Goal: Task Accomplishment & Management: Manage account settings

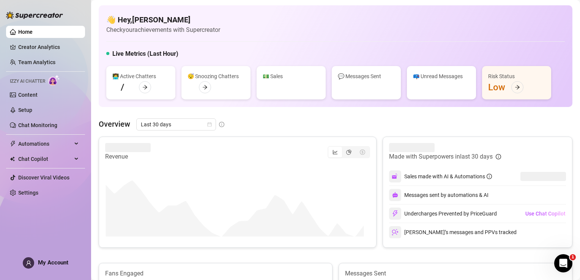
click at [422, 39] on div "👋 Hey, [PERSON_NAME] Check your achievements with Supercreator Live Metrics (La…" at bounding box center [336, 56] width 474 height 102
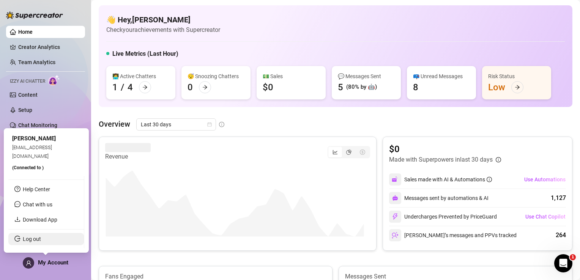
click at [41, 239] on link "Log out" at bounding box center [32, 239] width 18 height 6
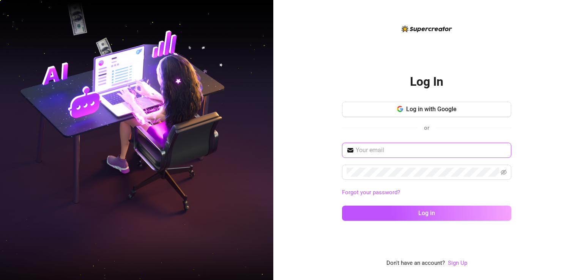
click at [388, 148] on input "text" at bounding box center [431, 150] width 151 height 9
type input "[EMAIL_ADDRESS][DOMAIN_NAME]"
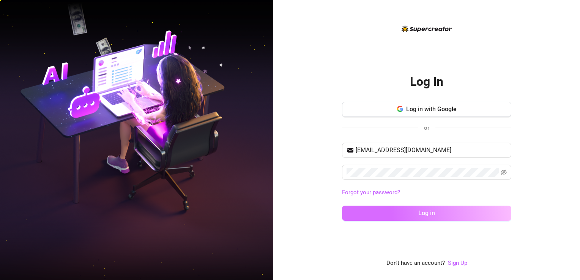
click at [401, 210] on button "Log in" at bounding box center [426, 213] width 169 height 15
